Goal: Task Accomplishment & Management: Manage account settings

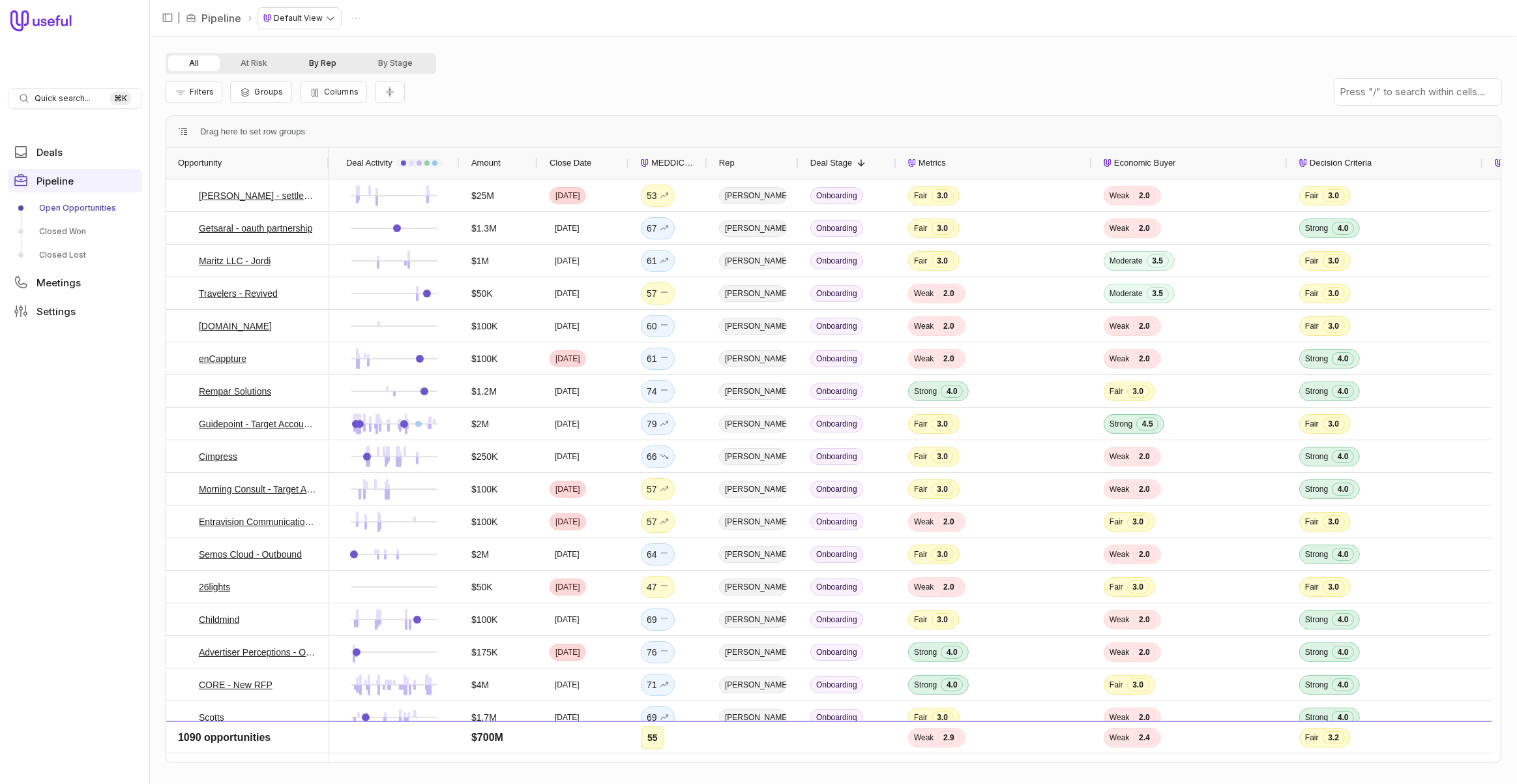
click at [323, 61] on button "By Rep" at bounding box center [323, 63] width 69 height 16
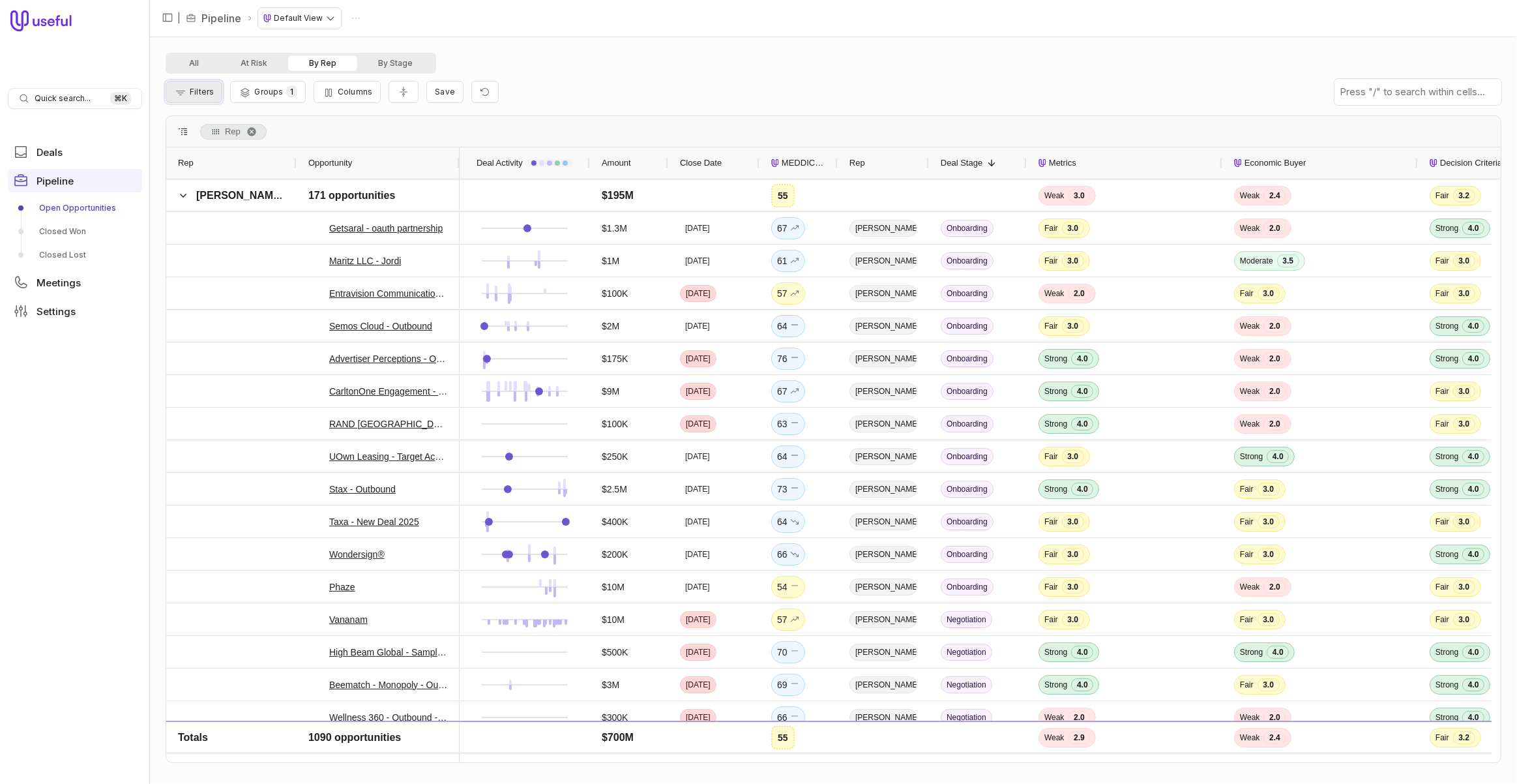
click at [197, 95] on span "Filters" at bounding box center [202, 91] width 24 height 10
click at [222, 171] on form "Add filter Clear all Close Apply filters" at bounding box center [374, 175] width 396 height 66
click at [222, 163] on button "Add filter" at bounding box center [210, 162] width 69 height 18
click at [335, 153] on html "Quick search... ⌘ K Deals Pipeline Open Opportunities Closed Won Closed Lost Me…" at bounding box center [758, 392] width 1517 height 784
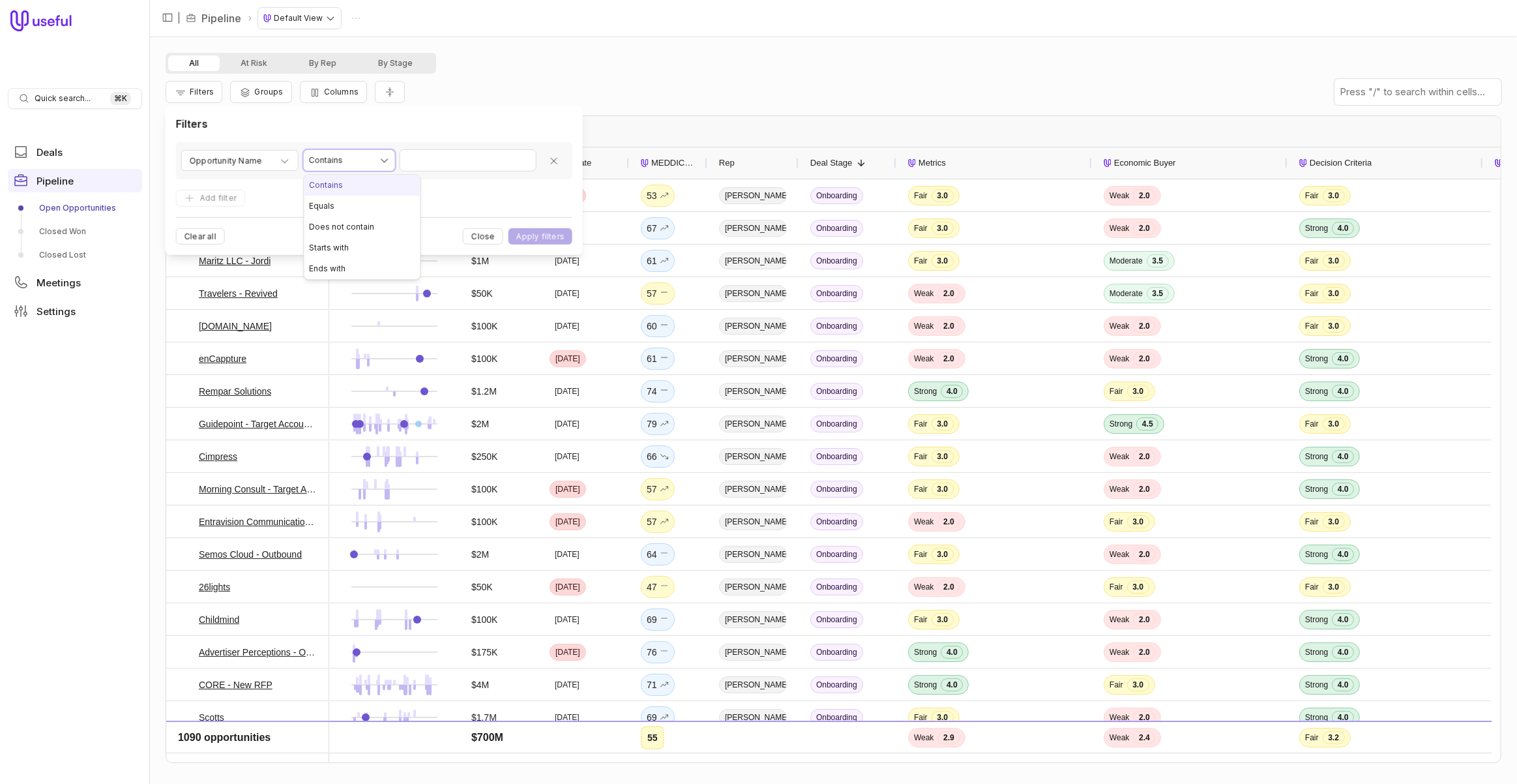
click at [450, 159] on html "Quick search... ⌘ K Deals Pipeline Open Opportunities Closed Won Closed Lost Me…" at bounding box center [758, 392] width 1517 height 784
click at [267, 160] on div "Opportunity Name" at bounding box center [240, 161] width 100 height 16
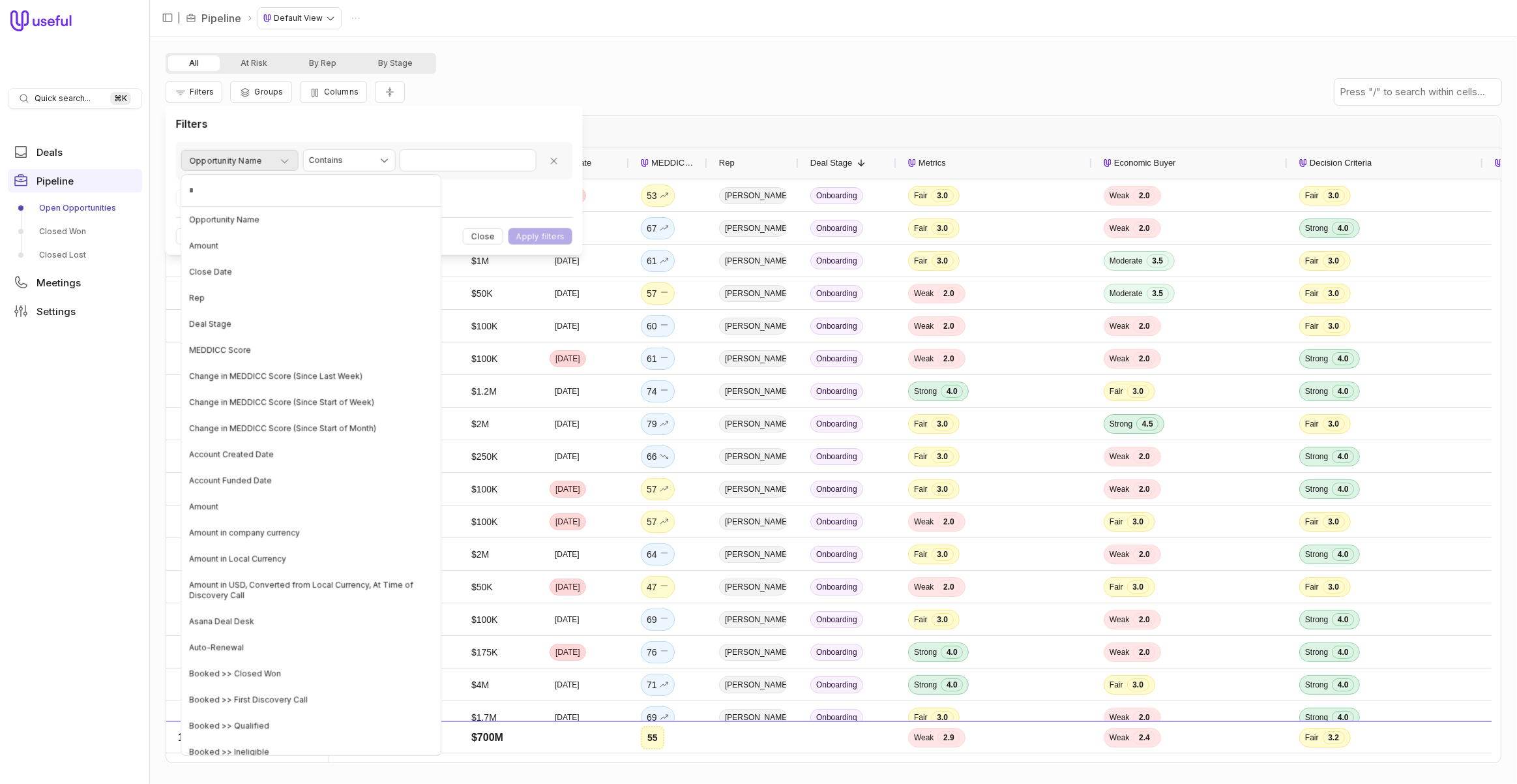
type input "**"
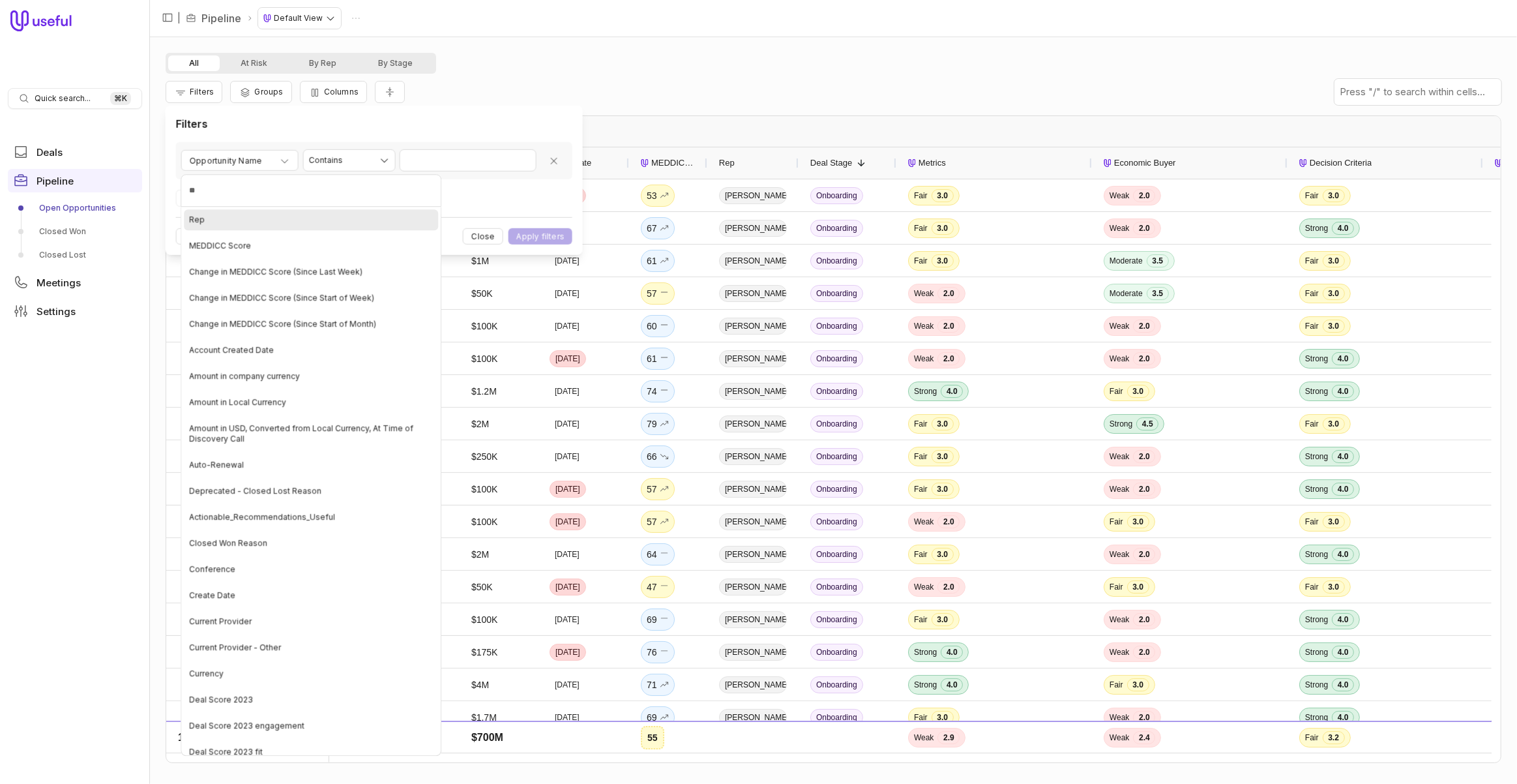
click at [245, 221] on div "Rep" at bounding box center [311, 220] width 254 height 21
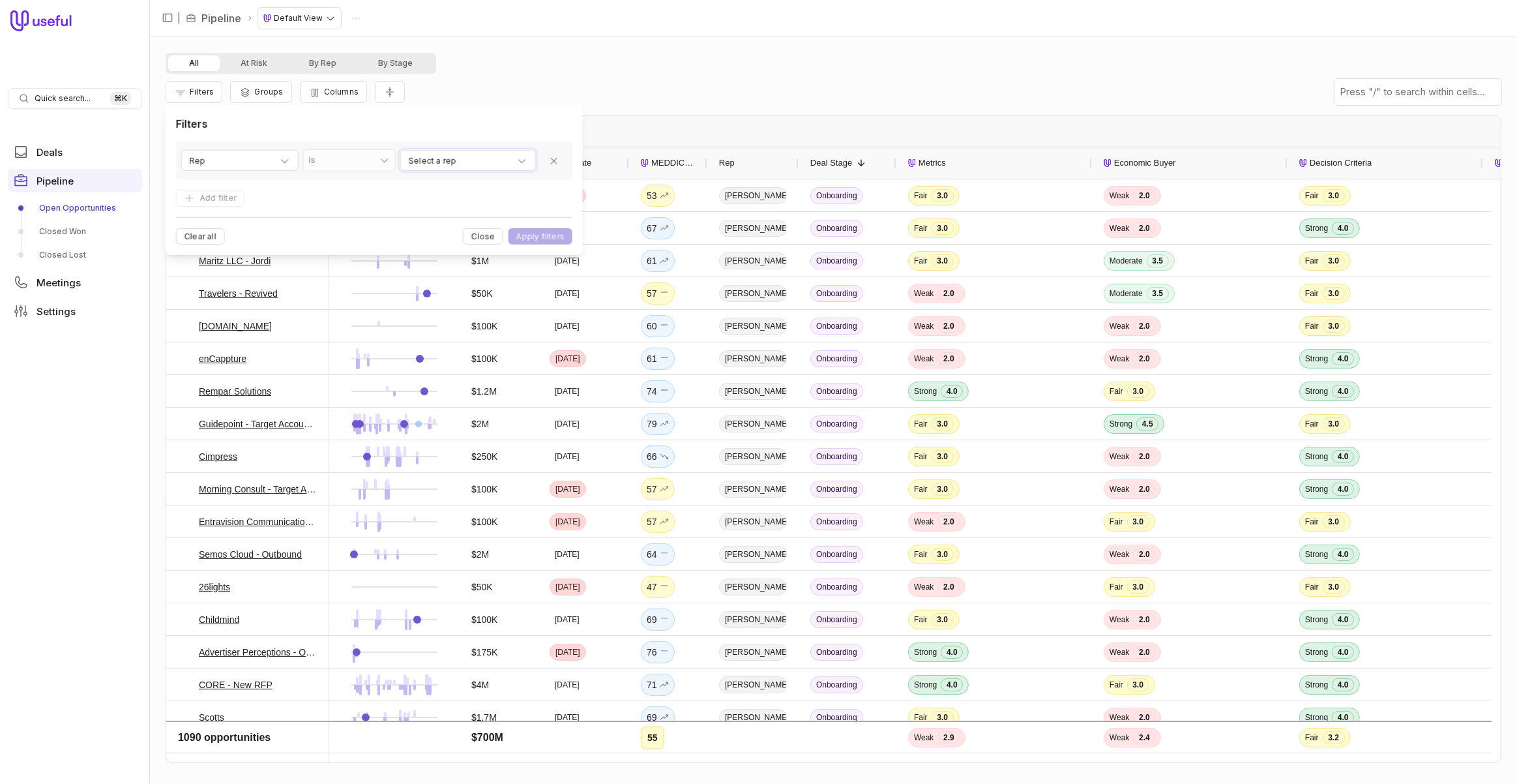
click at [435, 162] on span "Select a rep" at bounding box center [432, 161] width 47 height 16
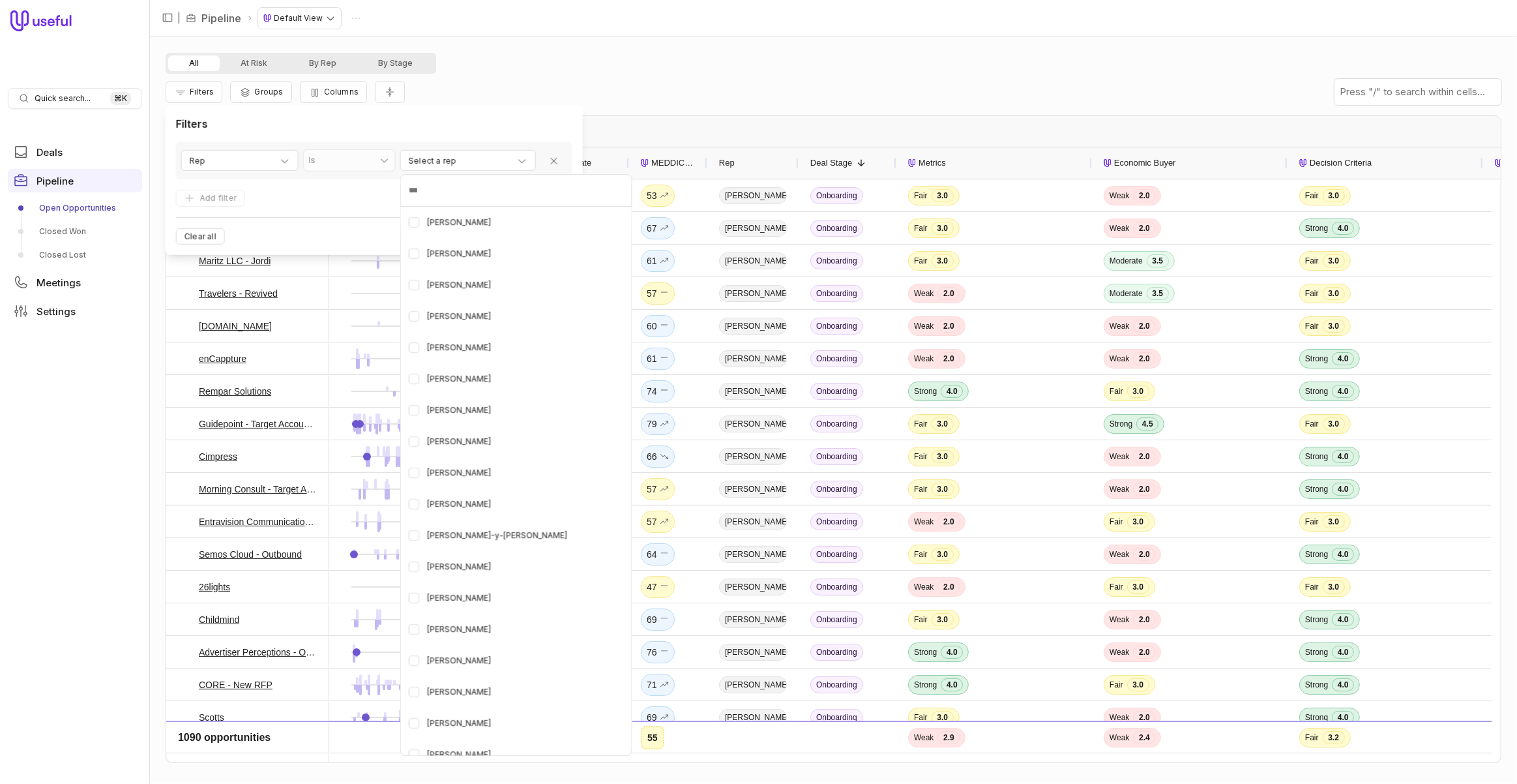
click at [342, 150] on html "Quick search... ⌘ K Deals Pipeline Open Opportunities Closed Won Closed Lost Me…" at bounding box center [758, 392] width 1517 height 784
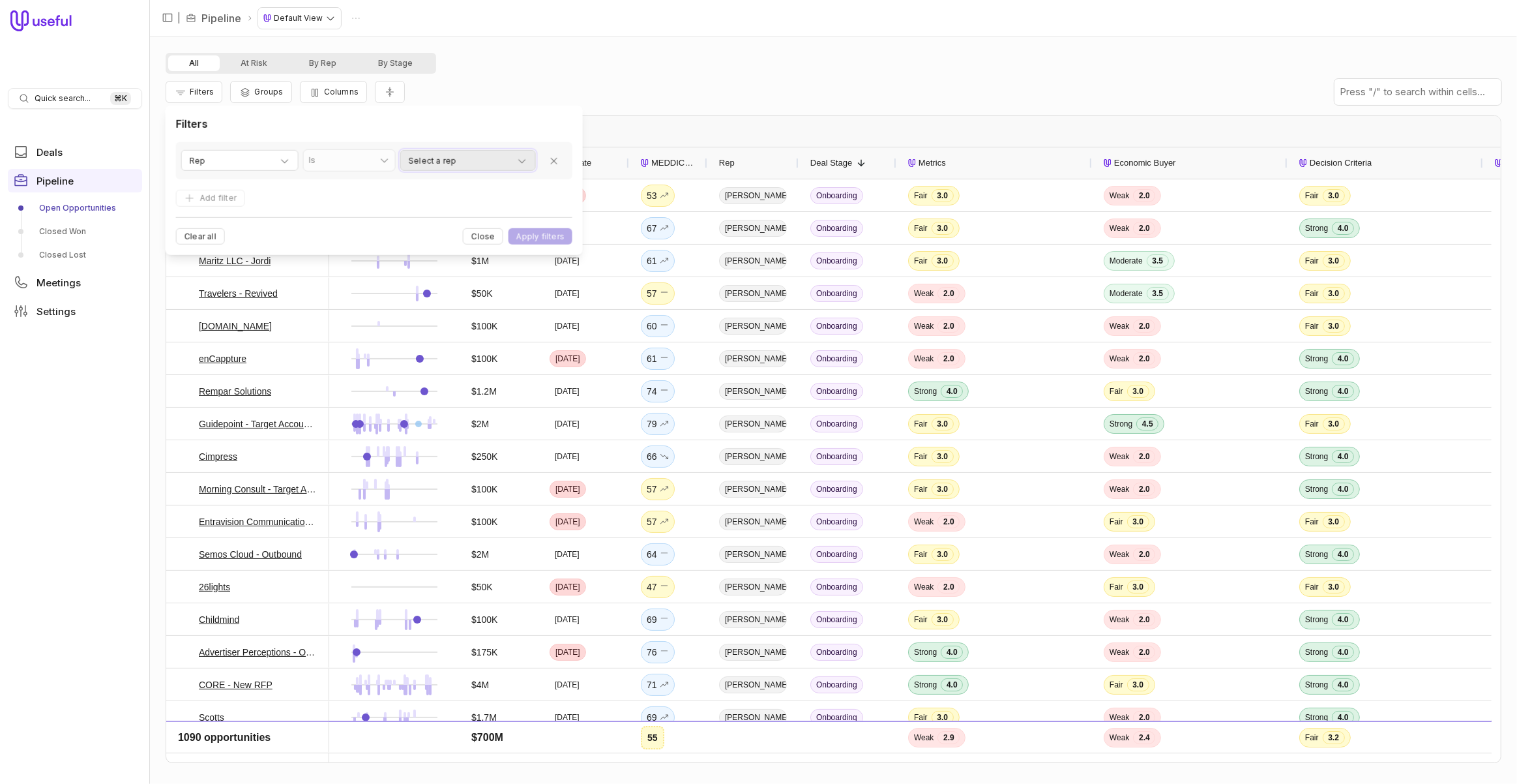
click at [435, 164] on span "Select a rep" at bounding box center [432, 161] width 47 height 16
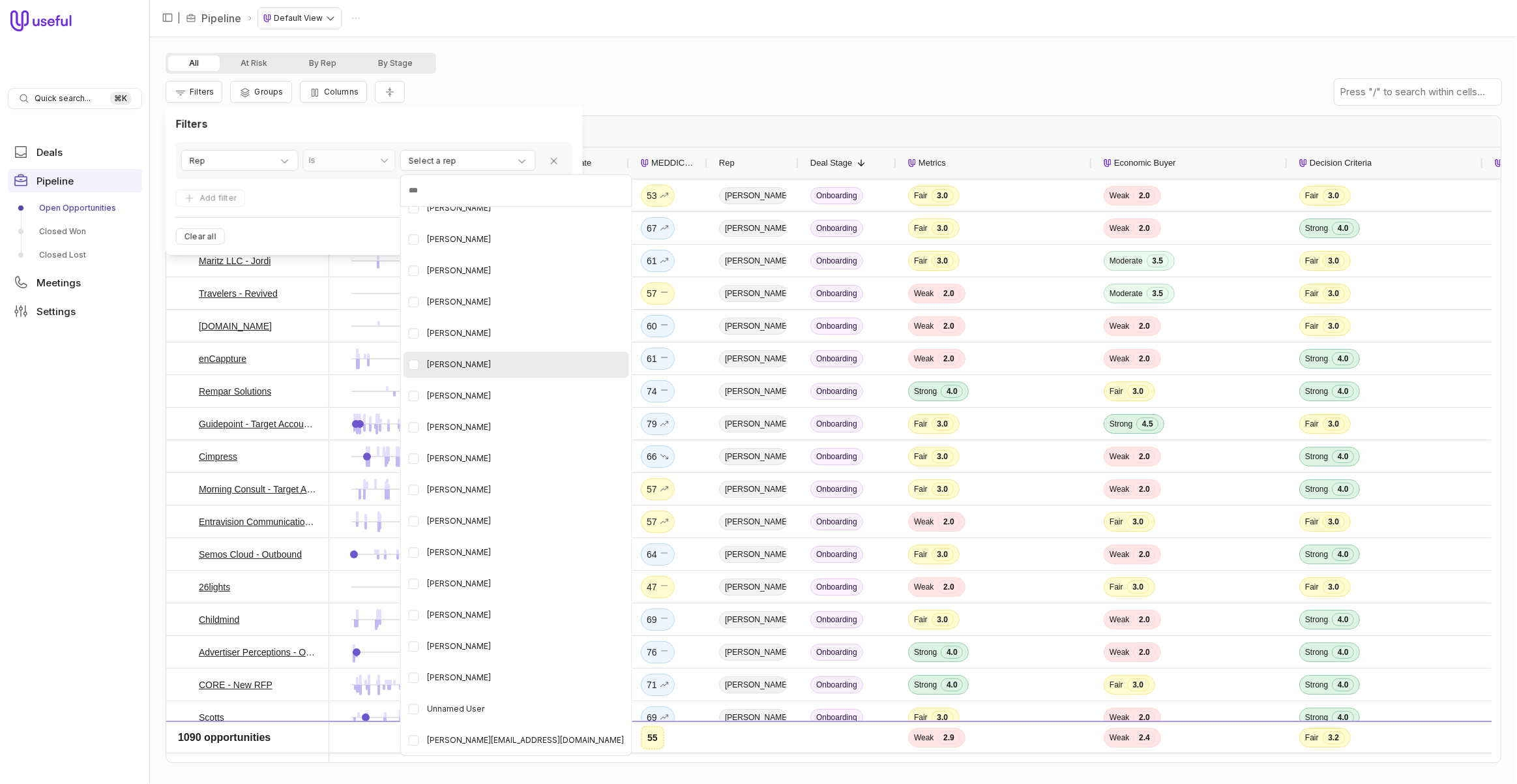
scroll to position [410, 0]
click at [472, 692] on span "[PERSON_NAME]" at bounding box center [459, 688] width 64 height 16
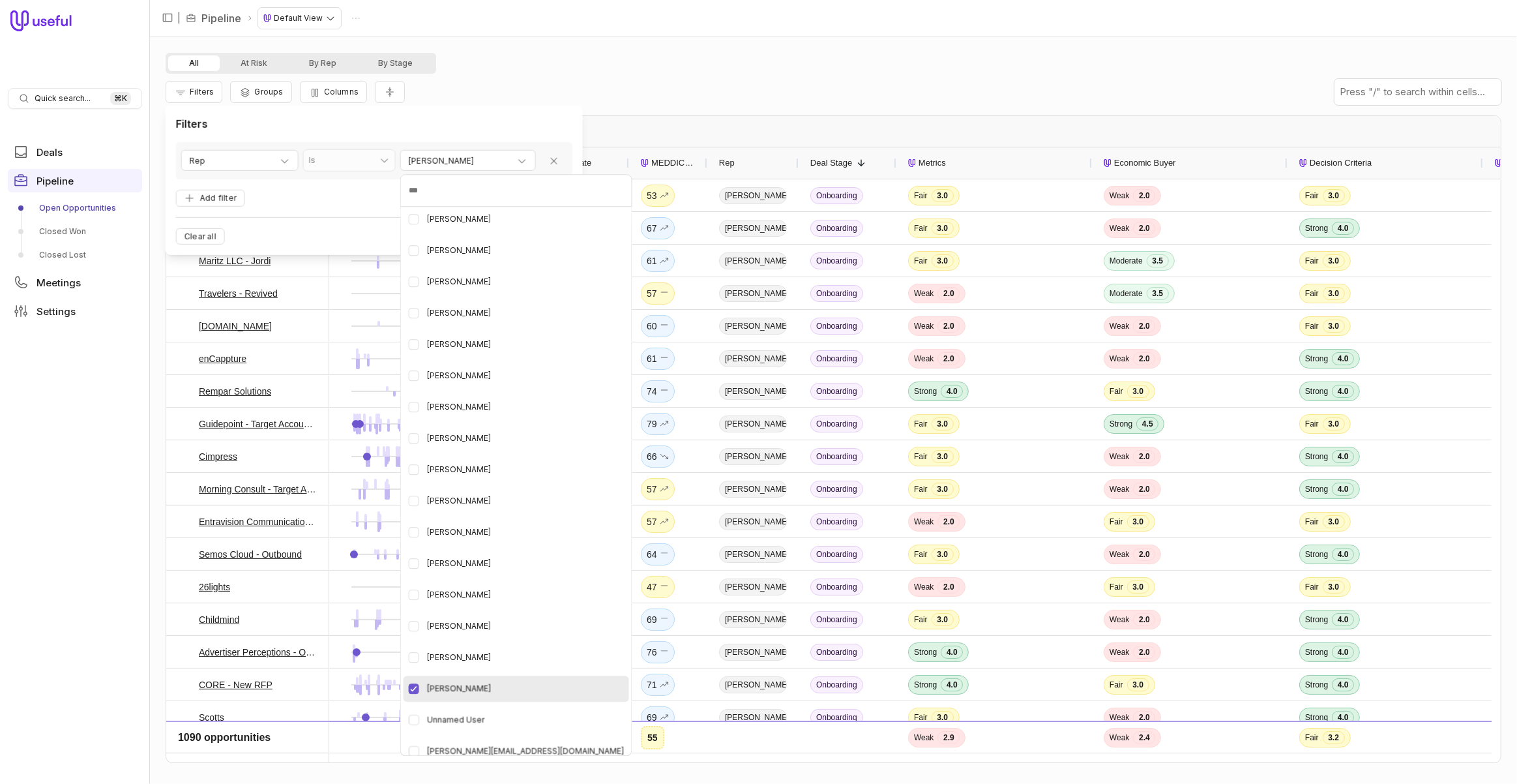
click at [658, 105] on html "Quick search... ⌘ K Deals Pipeline Open Opportunities Closed Won Closed Lost Me…" at bounding box center [758, 392] width 1517 height 784
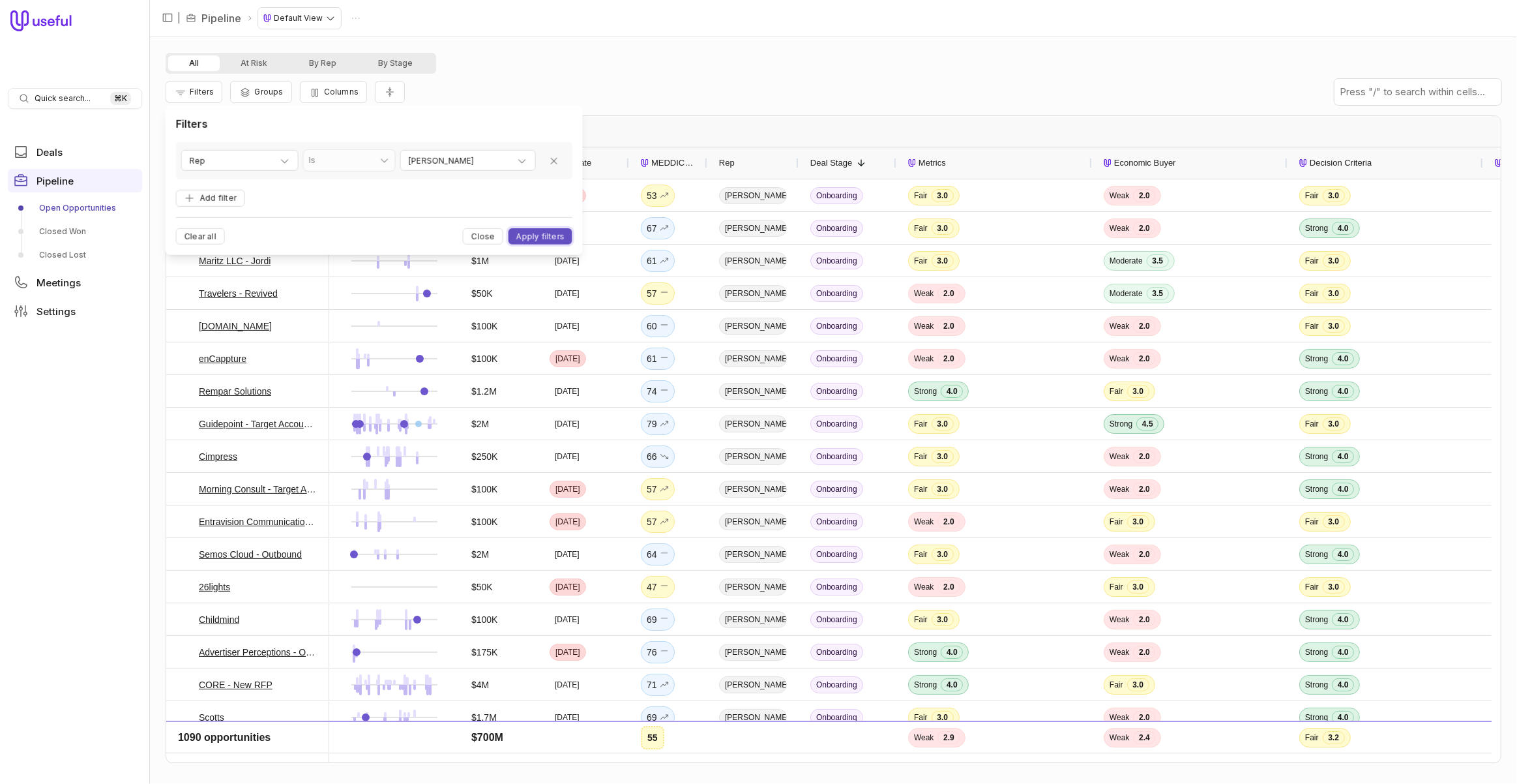
click at [551, 234] on button "Apply filters" at bounding box center [541, 237] width 64 height 16
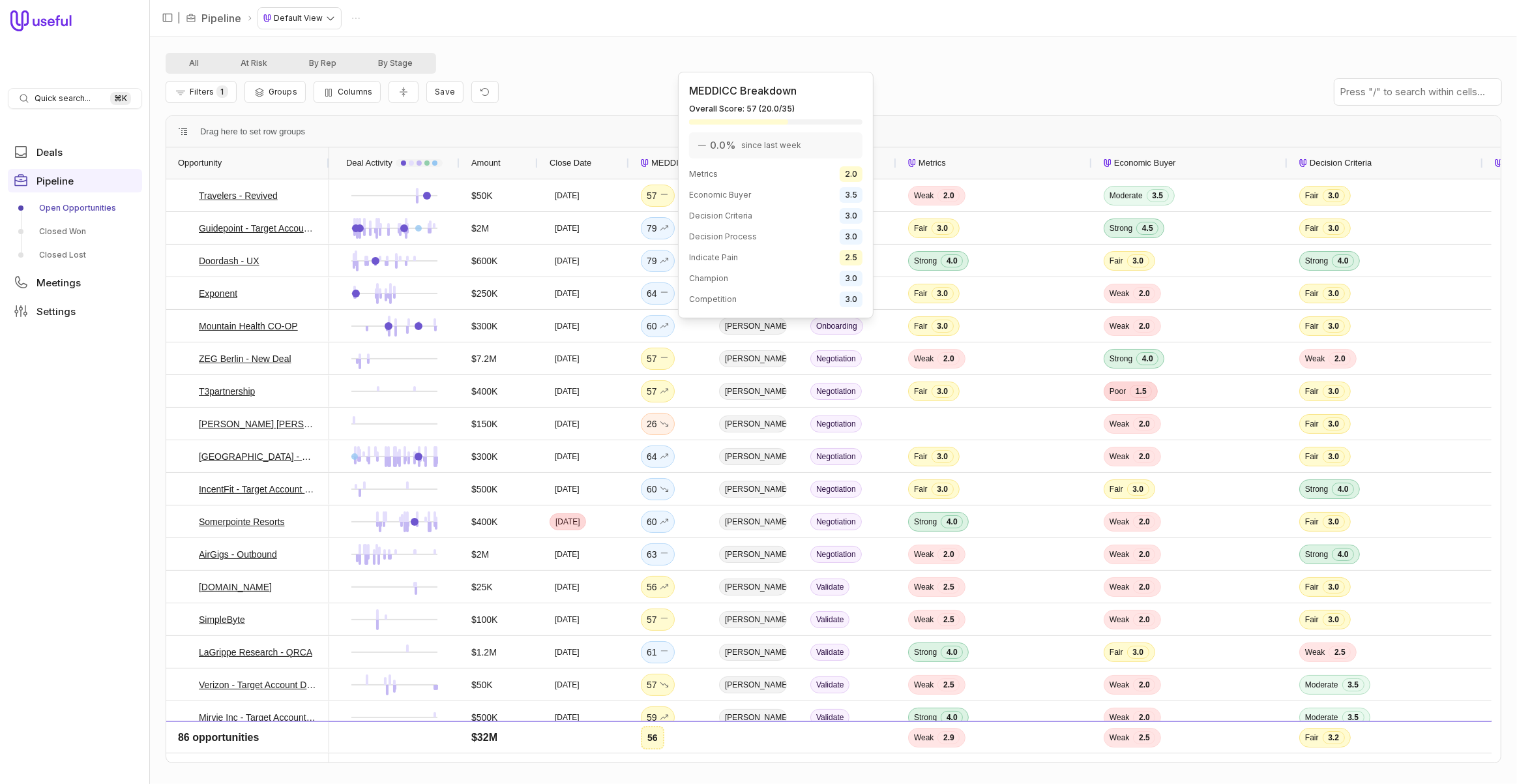
click at [666, 165] on span "MEDDICC Score" at bounding box center [674, 162] width 45 height 16
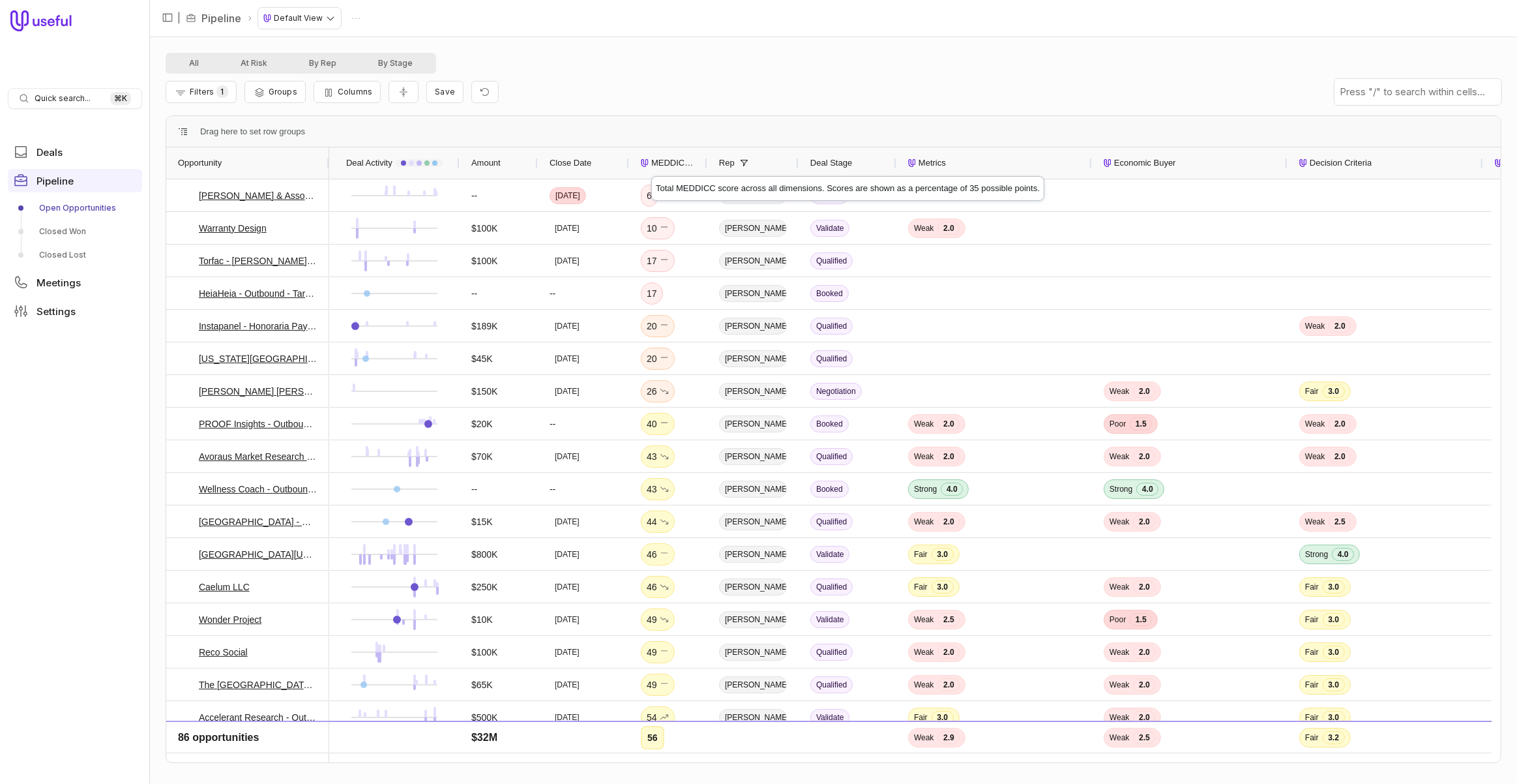
click at [651, 165] on span "MEDDICC Score" at bounding box center [674, 162] width 45 height 16
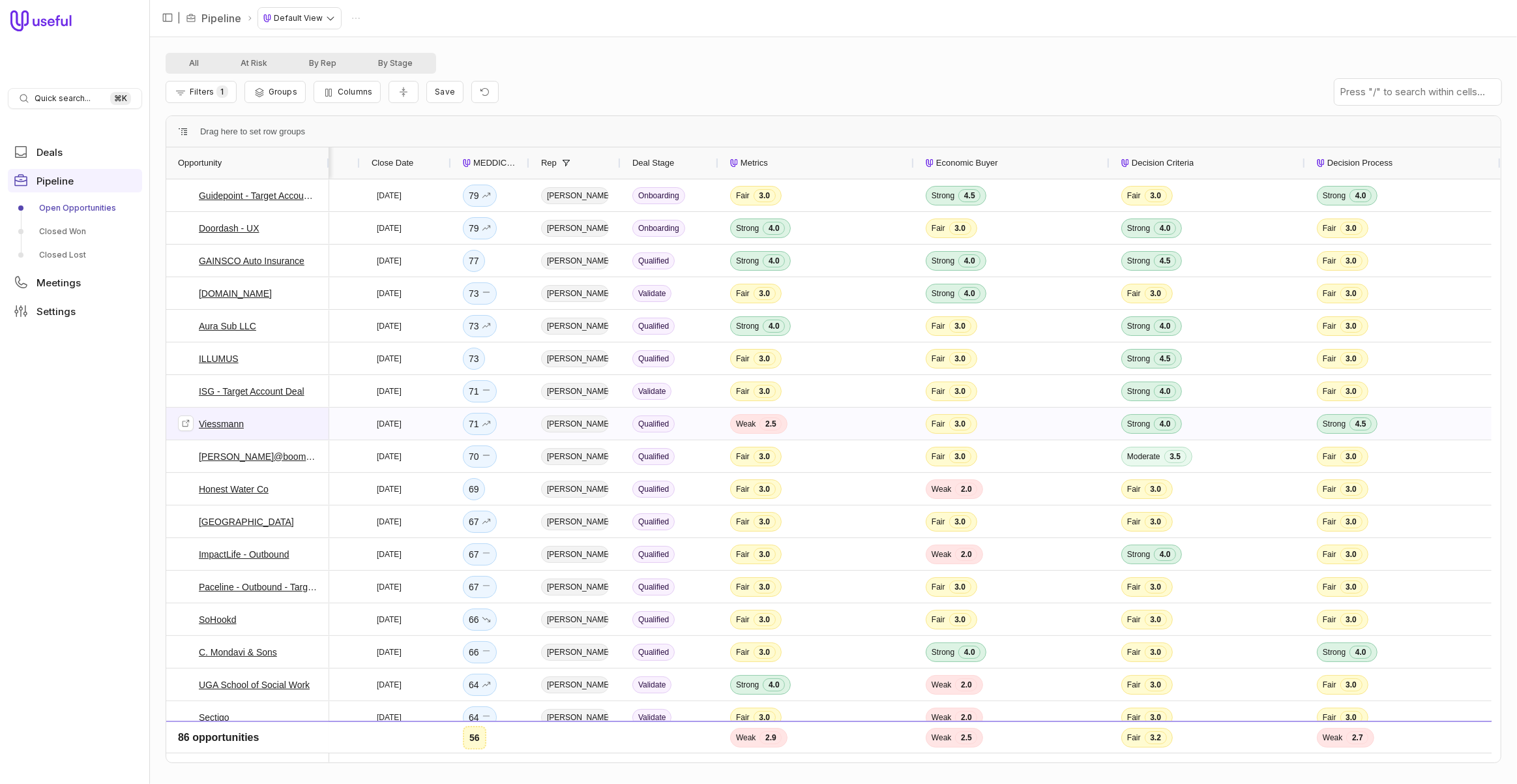
click at [228, 423] on link "Viessmann" at bounding box center [221, 424] width 45 height 16
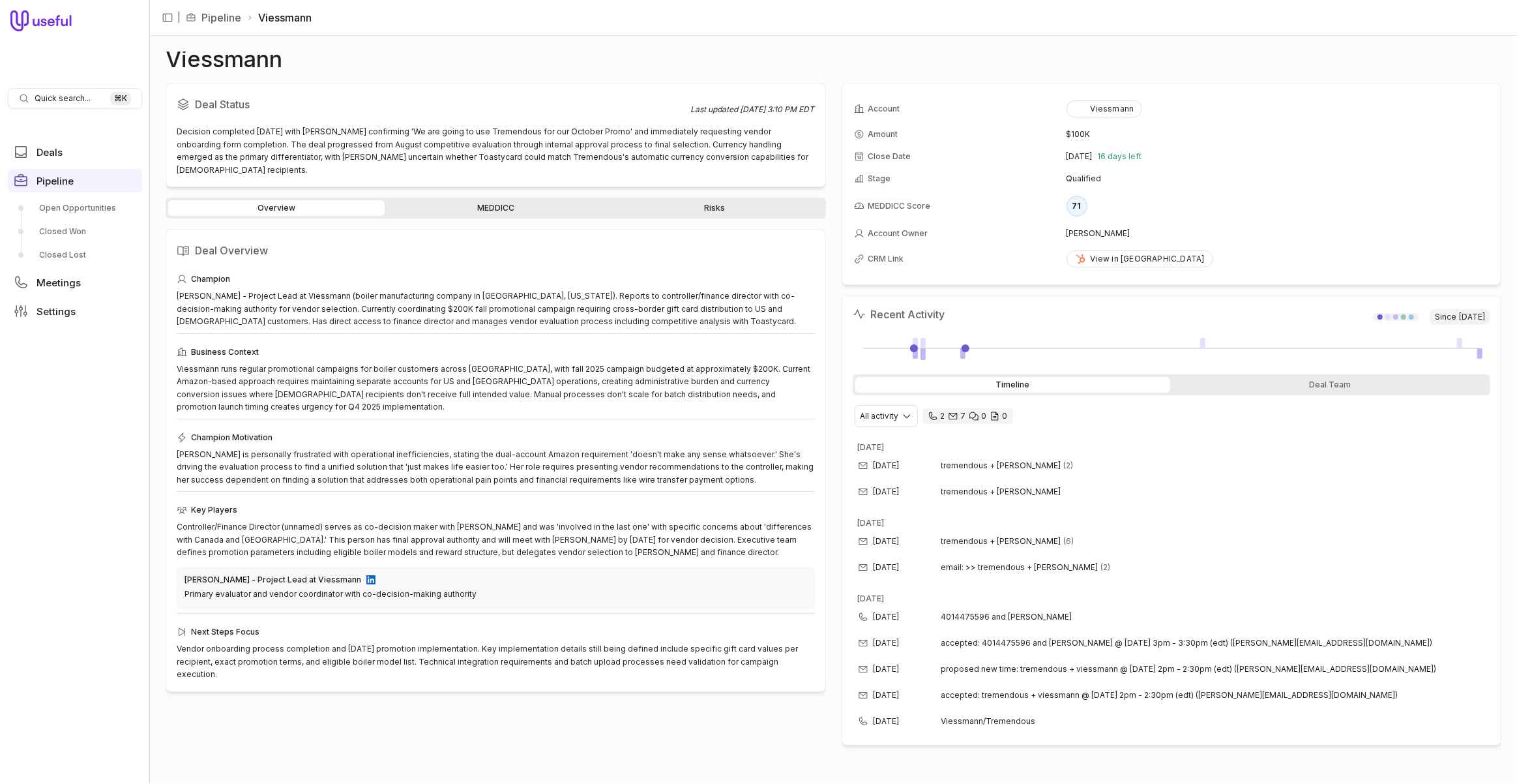
click at [720, 200] on link "Risks" at bounding box center [714, 208] width 217 height 16
